Goal: Navigation & Orientation: Find specific page/section

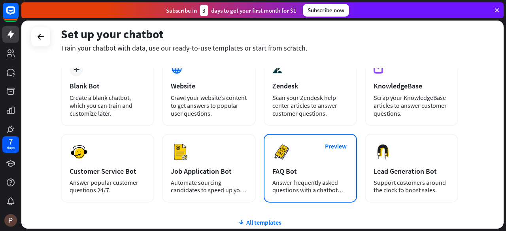
scroll to position [40, 0]
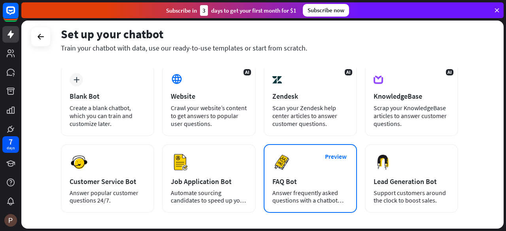
click at [325, 184] on div "FAQ Bot" at bounding box center [310, 181] width 76 height 9
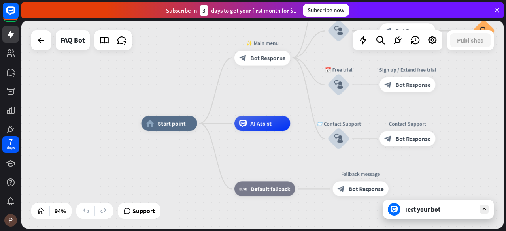
click at [497, 19] on div "Subscribe [DATE] to get your first month for $1 Subscribe now" at bounding box center [263, 10] width 484 height 21
click at [497, 13] on icon at bounding box center [496, 10] width 7 height 7
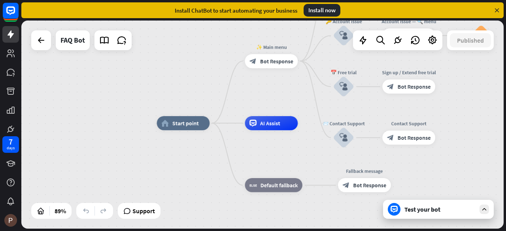
click at [418, 211] on div "Test your bot" at bounding box center [439, 209] width 71 height 8
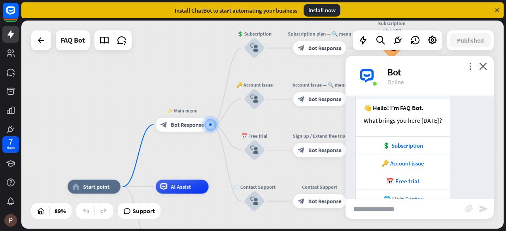
scroll to position [107, 0]
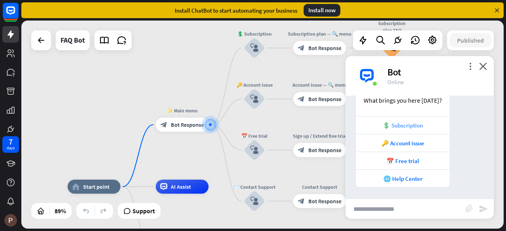
click at [408, 130] on div "💲 Subscription" at bounding box center [403, 125] width 94 height 18
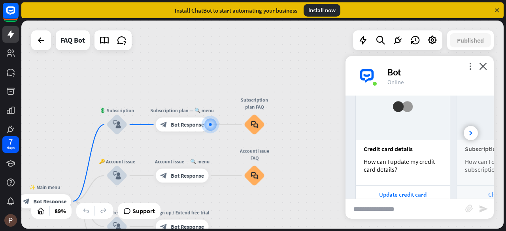
scroll to position [313, 0]
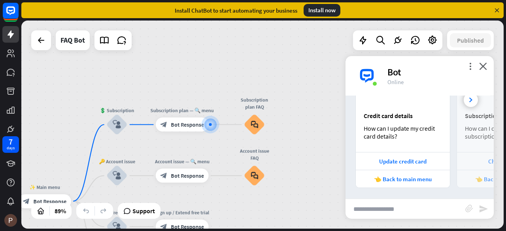
click at [487, 67] on div "more_vert close Bot Online" at bounding box center [419, 76] width 148 height 40
click at [483, 65] on icon "close" at bounding box center [483, 66] width 8 height 8
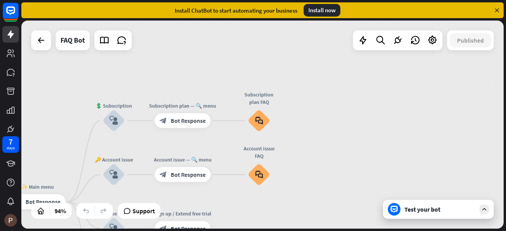
click at [496, 9] on icon at bounding box center [496, 10] width 7 height 7
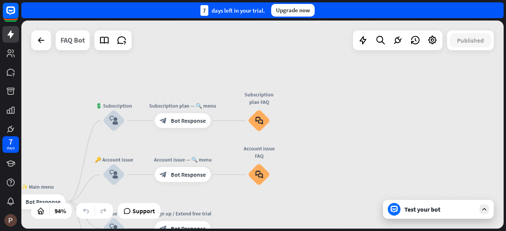
click at [66, 42] on div "FAQ Bot" at bounding box center [72, 40] width 24 height 20
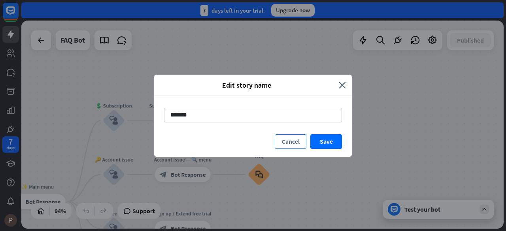
click at [291, 137] on button "Cancel" at bounding box center [291, 141] width 32 height 15
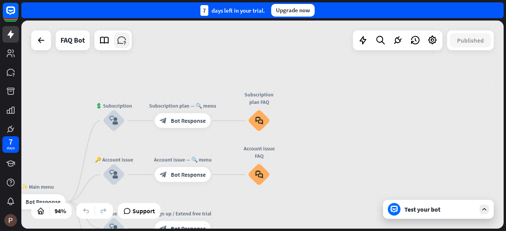
click at [118, 41] on icon at bounding box center [122, 40] width 10 height 10
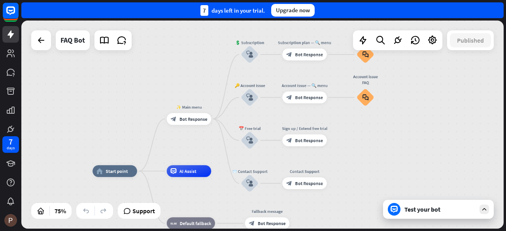
drag, startPoint x: 225, startPoint y: 90, endPoint x: 109, endPoint y: 129, distance: 122.0
click at [109, 129] on div "home_2 Start point ✨ Main menu block_bot_response Bot Response 💲 Subscription b…" at bounding box center [262, 125] width 482 height 208
click at [44, 45] on div at bounding box center [41, 40] width 16 height 16
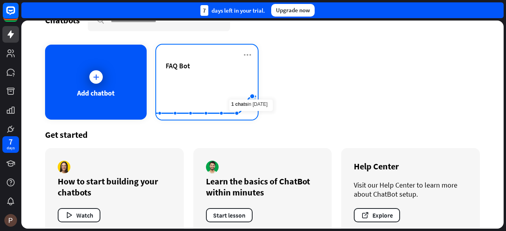
scroll to position [36, 0]
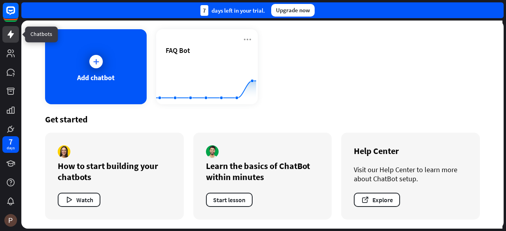
click at [13, 35] on icon at bounding box center [10, 34] width 9 height 9
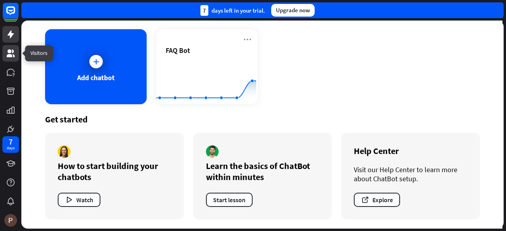
click at [9, 58] on link at bounding box center [10, 53] width 17 height 17
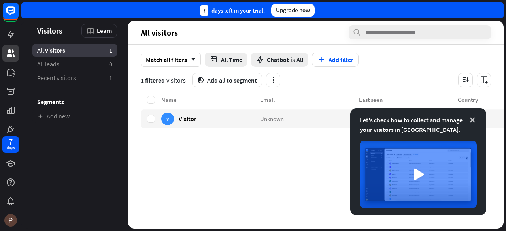
click at [474, 120] on icon at bounding box center [472, 120] width 8 height 8
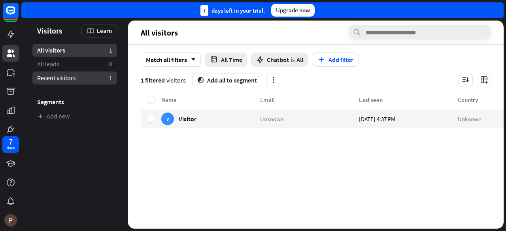
click at [86, 79] on link "Recent visitors 1" at bounding box center [74, 77] width 85 height 13
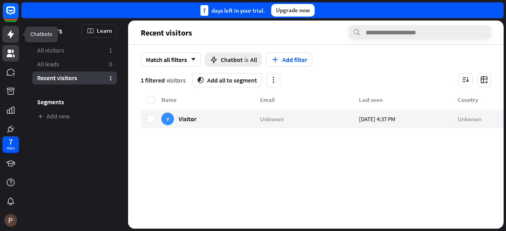
click at [14, 38] on icon at bounding box center [10, 34] width 9 height 9
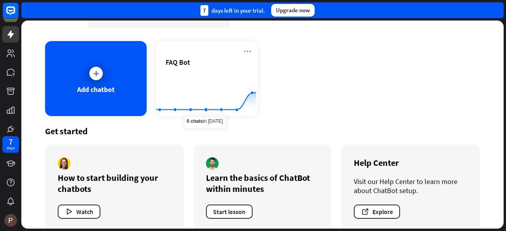
scroll to position [36, 0]
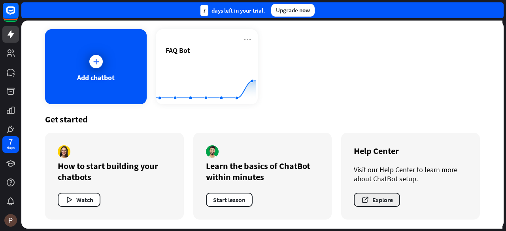
click at [377, 199] on button "Explore" at bounding box center [377, 200] width 46 height 14
